Goal: Download file/media

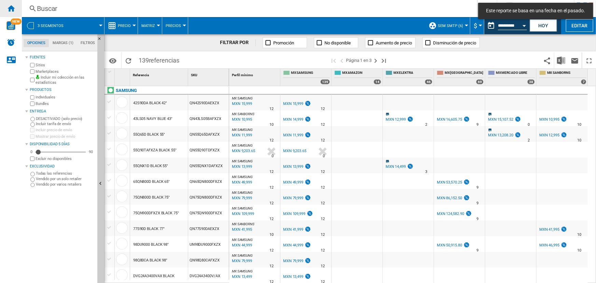
click at [10, 6] on ng-md-icon "Inicio" at bounding box center [11, 8] width 8 height 8
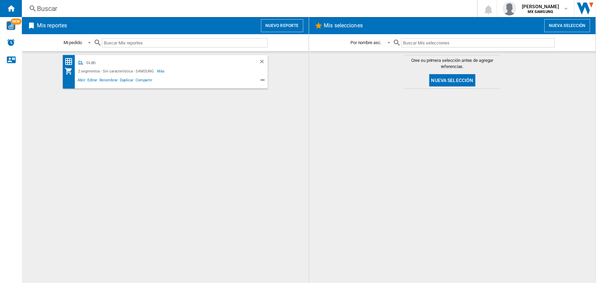
click at [79, 63] on div "CL" at bounding box center [80, 62] width 7 height 9
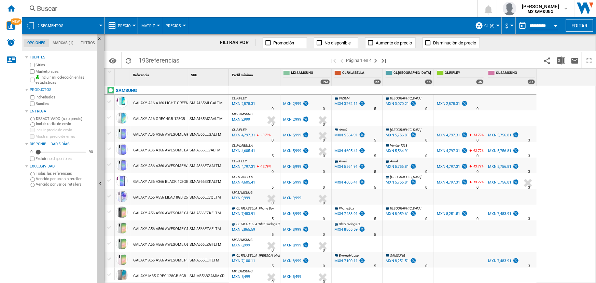
click at [130, 25] on span "Precio" at bounding box center [124, 26] width 13 height 4
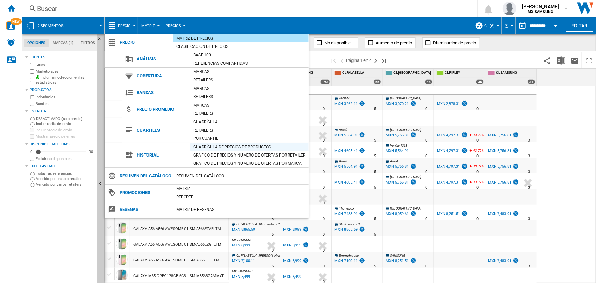
click at [230, 149] on div "Cuadrícula de precios de productos" at bounding box center [249, 146] width 119 height 7
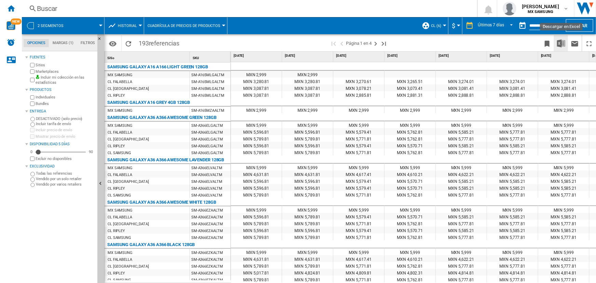
click at [565, 44] on img "Descargar en Excel" at bounding box center [561, 43] width 8 height 8
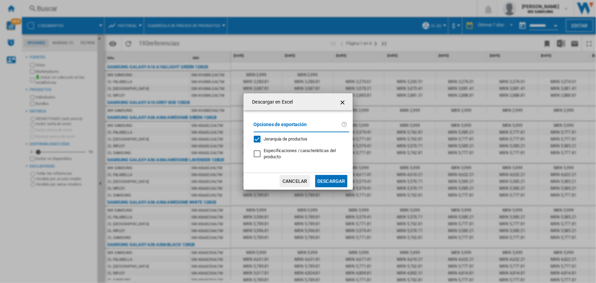
click at [328, 181] on button "Descargar" at bounding box center [331, 181] width 32 height 12
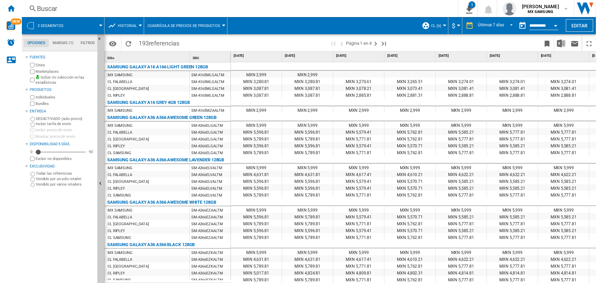
scroll to position [23, 0]
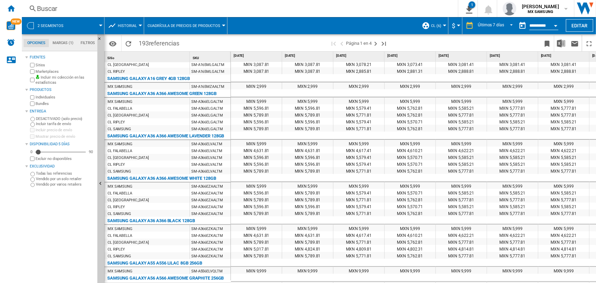
drag, startPoint x: 131, startPoint y: 65, endPoint x: 266, endPoint y: 181, distance: 178.5
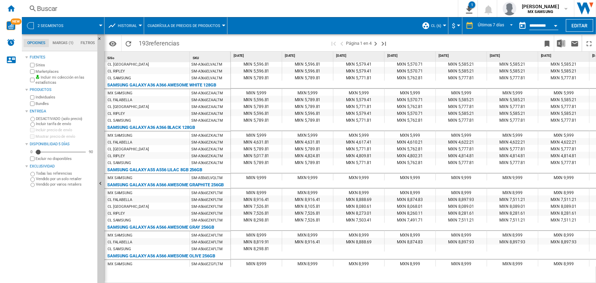
scroll to position [0, 0]
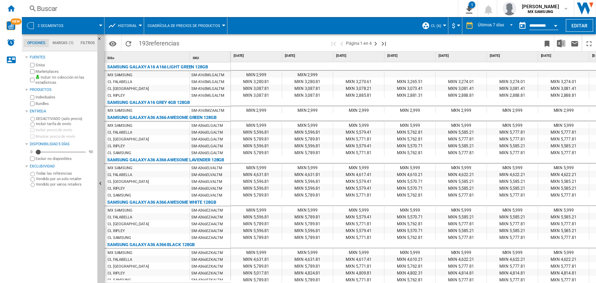
click at [126, 53] on div "Sitio 1" at bounding box center [148, 57] width 84 height 11
click at [128, 57] on div "Sitio 1" at bounding box center [148, 57] width 84 height 11
drag, startPoint x: 140, startPoint y: 68, endPoint x: 159, endPoint y: 196, distance: 129.5
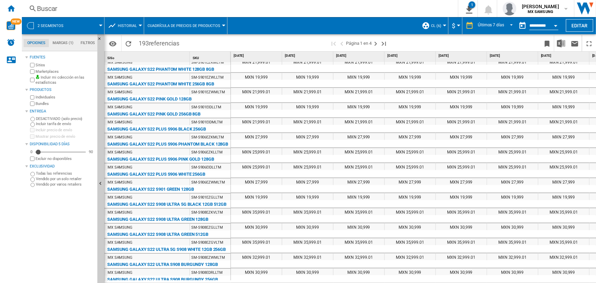
scroll to position [668, 0]
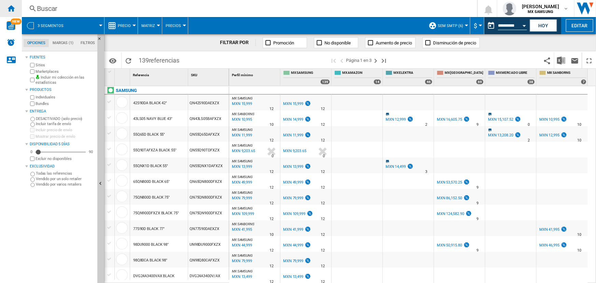
click at [10, 9] on ng-md-icon "Inicio" at bounding box center [11, 8] width 8 height 8
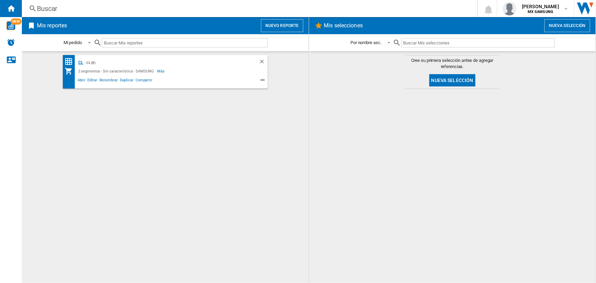
click at [80, 61] on div "CL" at bounding box center [80, 62] width 7 height 9
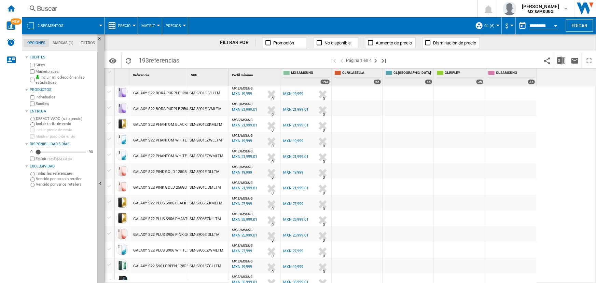
scroll to position [596, 0]
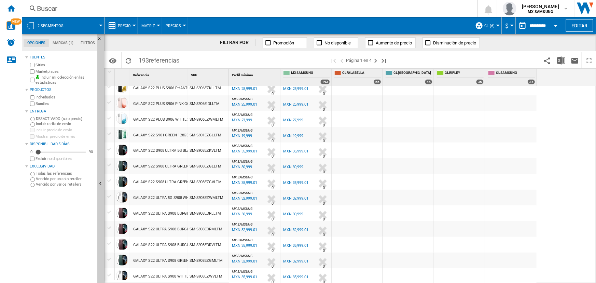
click at [124, 22] on button "Precio" at bounding box center [126, 25] width 16 height 17
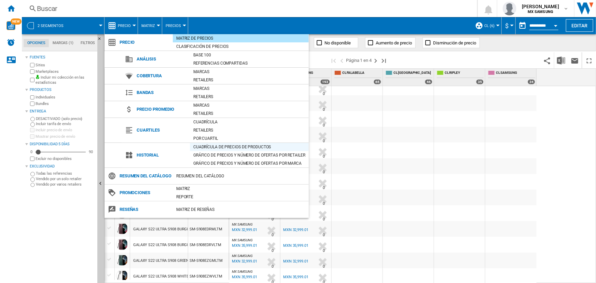
click at [218, 144] on div "Cuadrícula de precios de productos" at bounding box center [249, 146] width 119 height 7
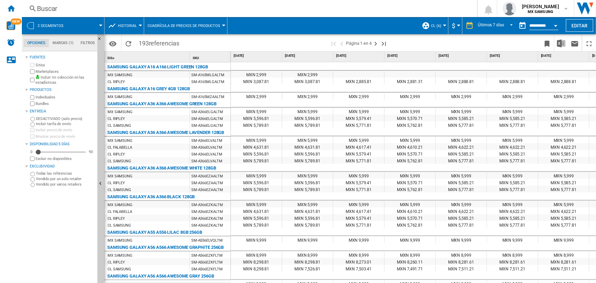
scroll to position [0, 48]
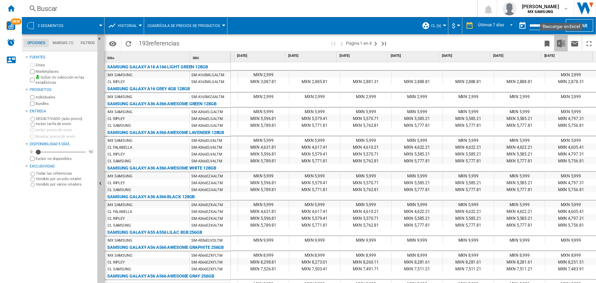
click at [560, 46] on img "Descargar en Excel" at bounding box center [561, 43] width 8 height 8
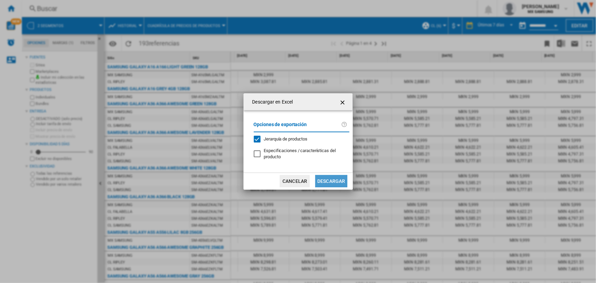
click at [331, 181] on button "Descargar" at bounding box center [331, 181] width 32 height 12
